Goal: Task Accomplishment & Management: Manage account settings

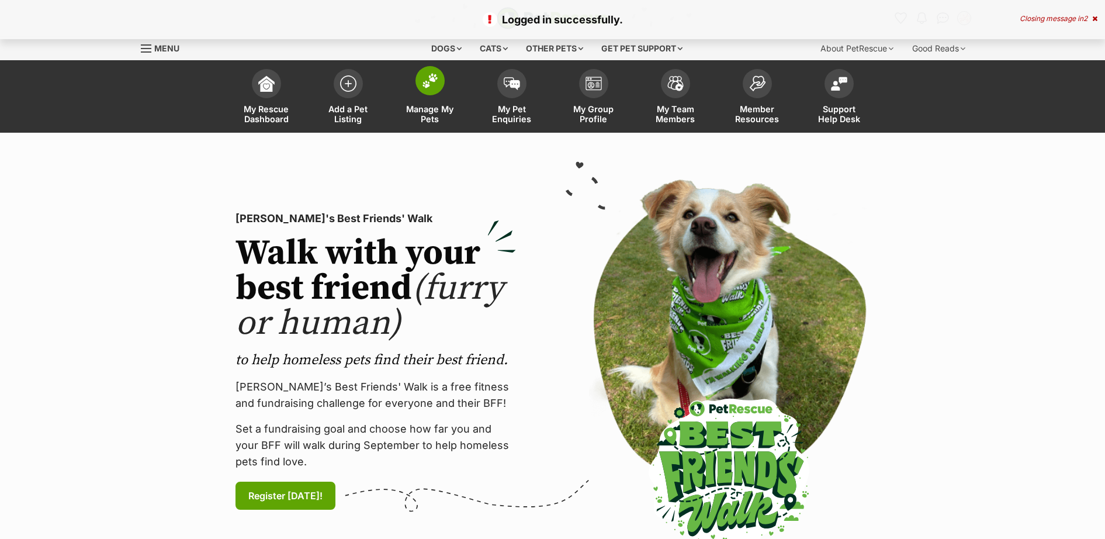
click at [429, 93] on span at bounding box center [429, 80] width 29 height 29
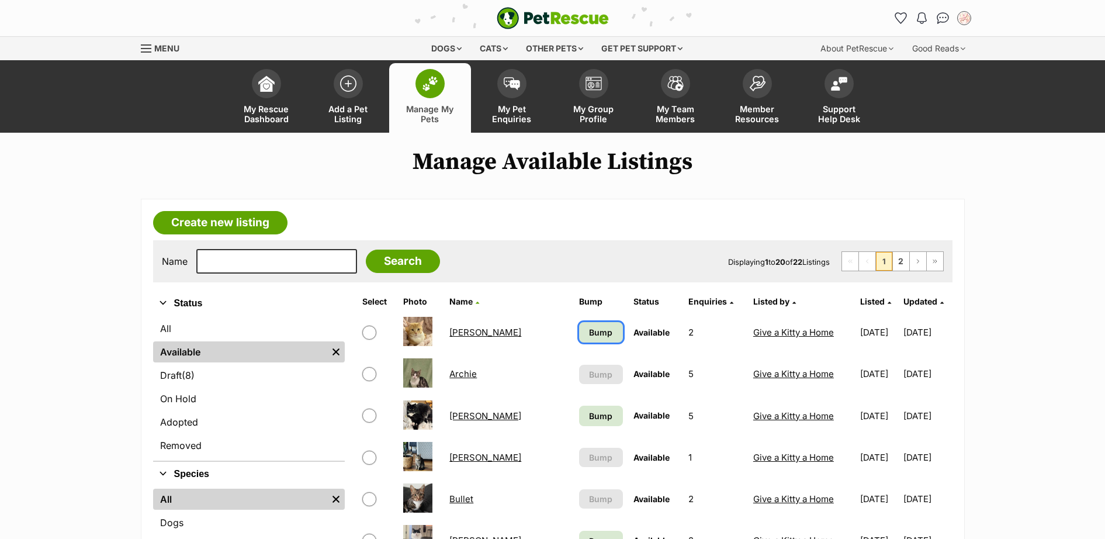
drag, startPoint x: 571, startPoint y: 332, endPoint x: 571, endPoint y: 349, distance: 16.9
click at [589, 333] on span "Bump" at bounding box center [600, 332] width 23 height 12
click at [589, 411] on span "Bump" at bounding box center [600, 416] width 23 height 12
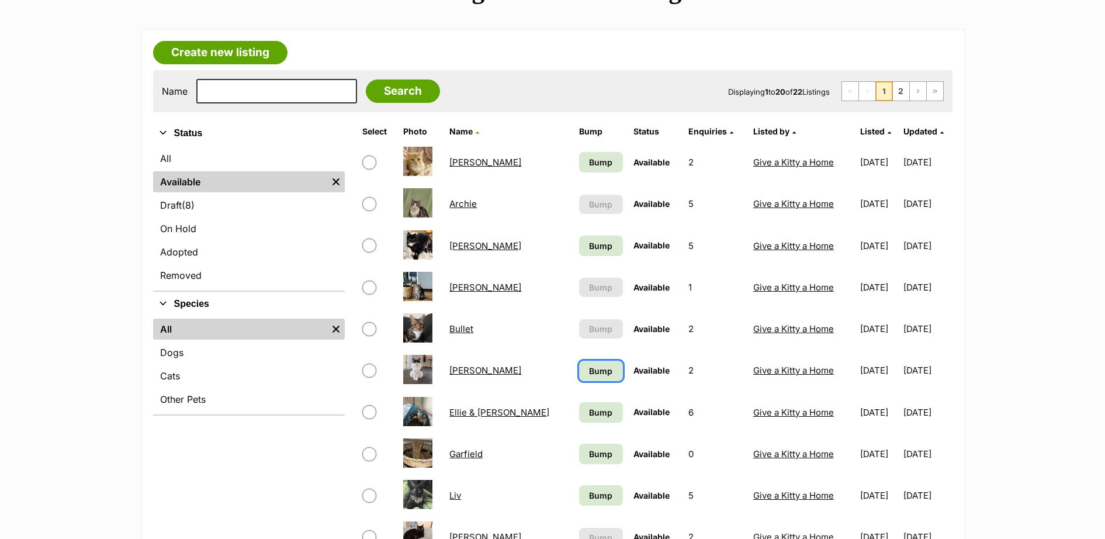
click at [579, 375] on link "Bump" at bounding box center [601, 371] width 44 height 20
click at [589, 415] on span "Bump" at bounding box center [600, 412] width 23 height 12
click at [579, 447] on link "Bump" at bounding box center [601, 453] width 44 height 20
click at [589, 490] on span "Bump" at bounding box center [600, 495] width 23 height 12
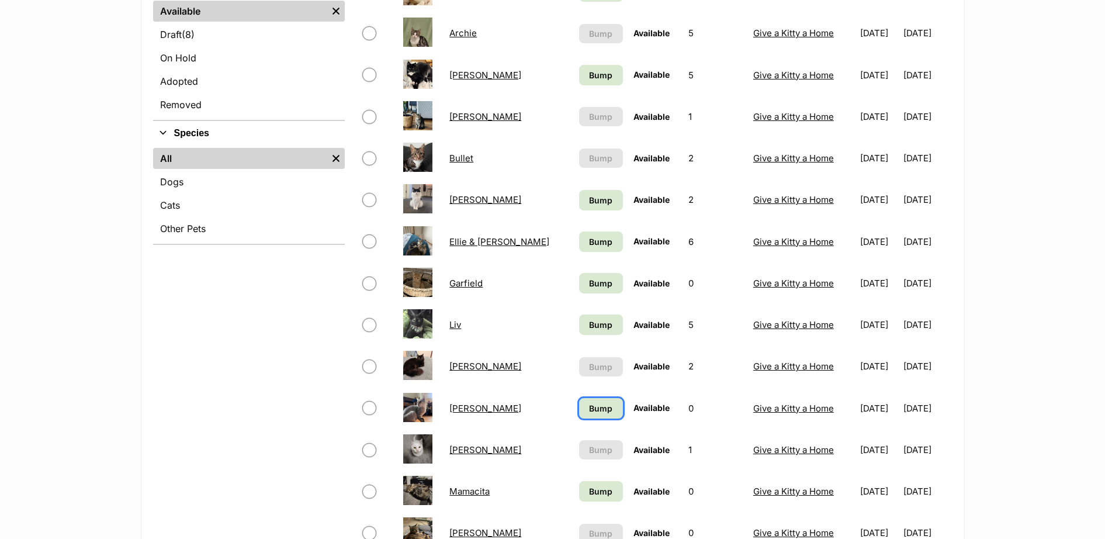
click at [589, 414] on span "Bump" at bounding box center [600, 408] width 23 height 12
click at [589, 491] on span "Bump" at bounding box center [600, 491] width 23 height 12
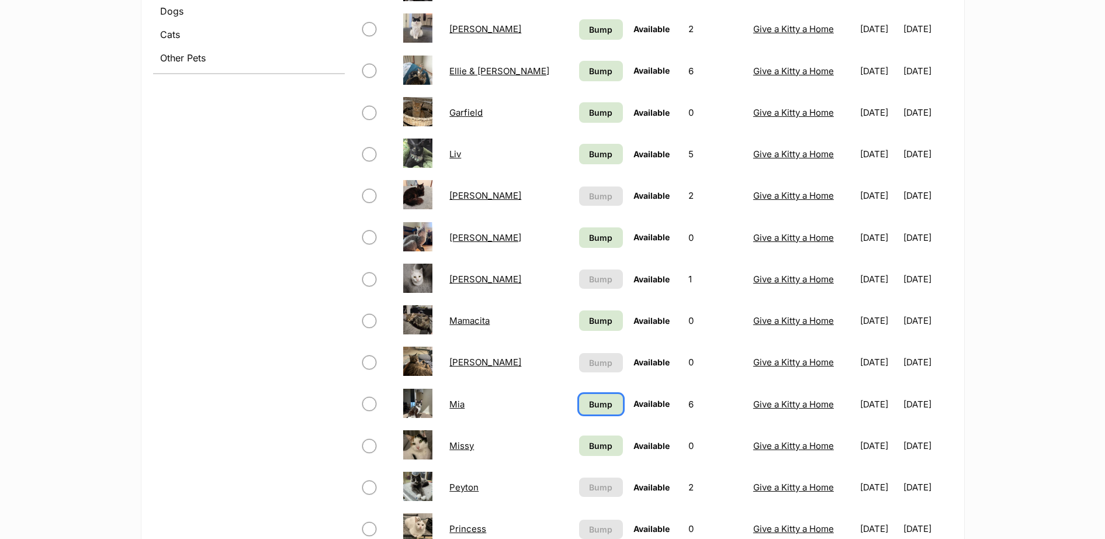
click at [579, 408] on link "Bump" at bounding box center [601, 404] width 44 height 20
click at [589, 449] on span "Bump" at bounding box center [600, 445] width 23 height 12
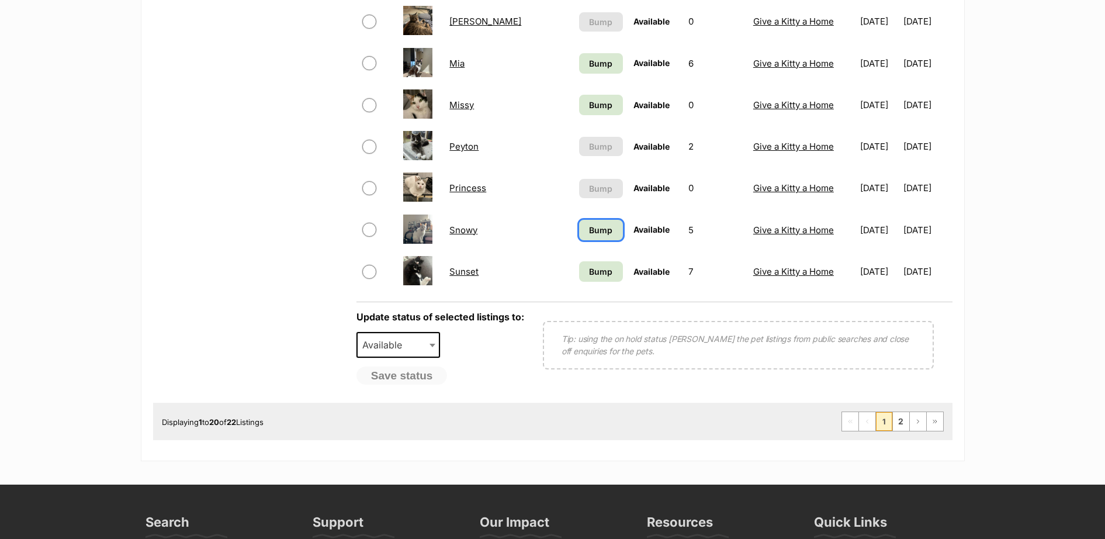
click at [589, 235] on span "Bump" at bounding box center [600, 230] width 23 height 12
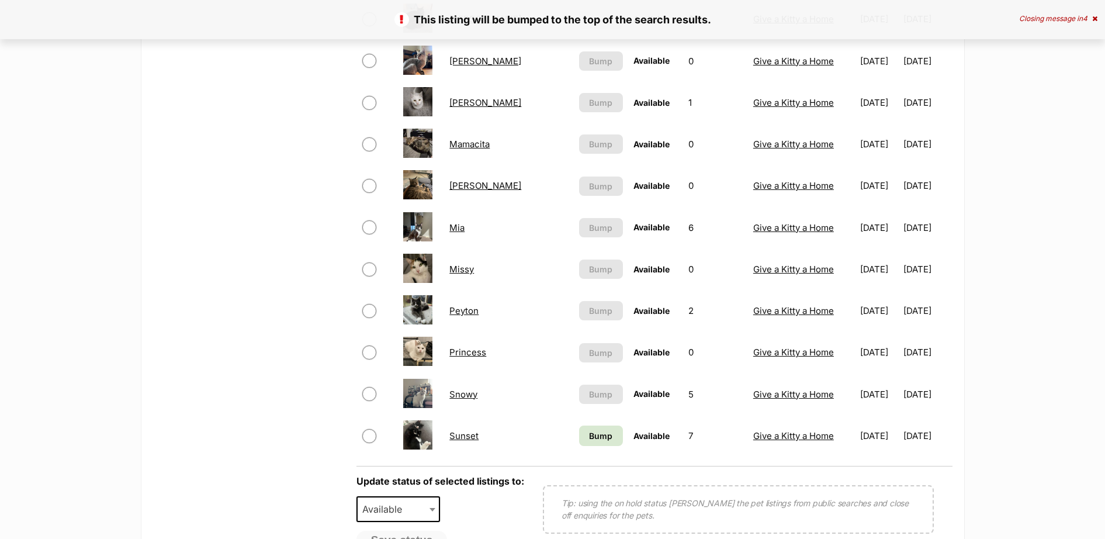
scroll to position [852, 0]
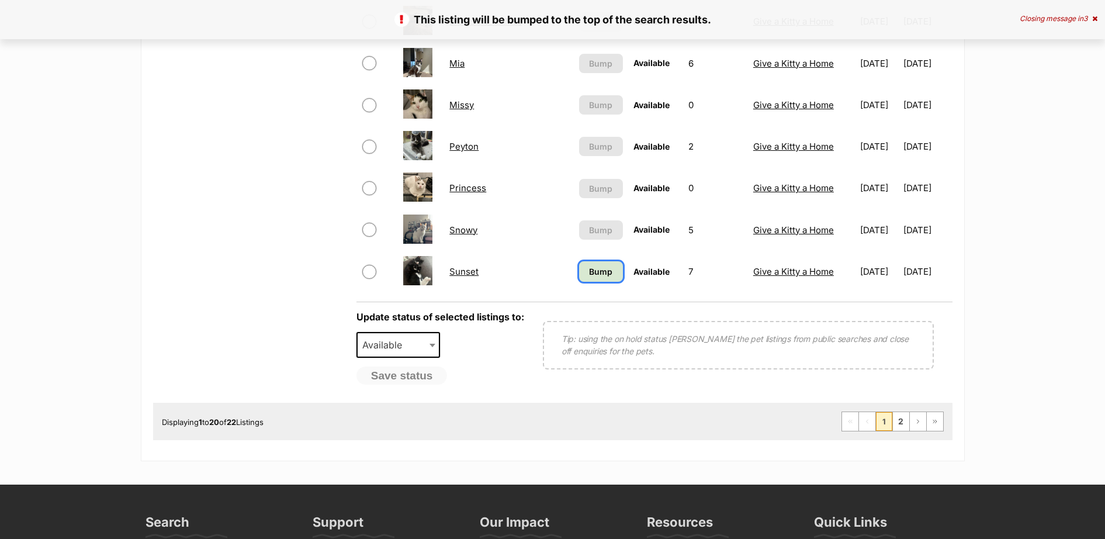
click at [589, 271] on span "Bump" at bounding box center [600, 271] width 23 height 12
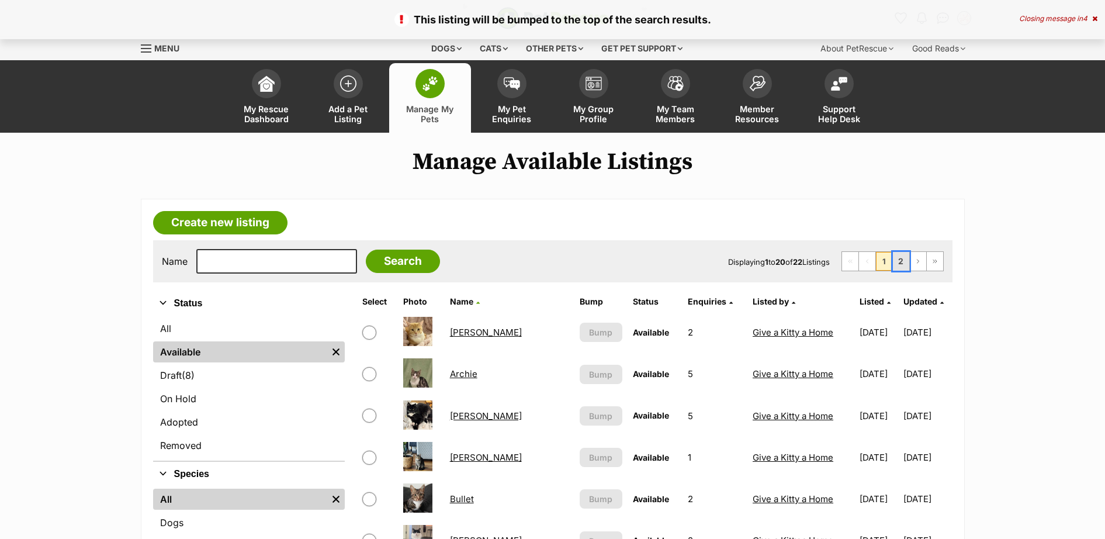
click at [903, 265] on link "2" at bounding box center [901, 261] width 16 height 19
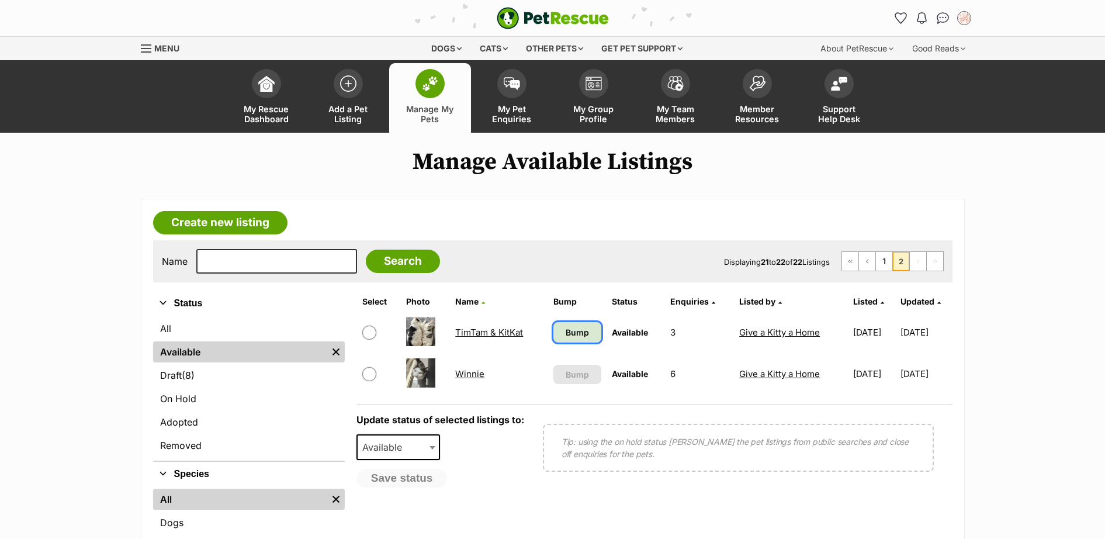
click at [574, 329] on span "Bump" at bounding box center [577, 332] width 23 height 12
